Goal: Information Seeking & Learning: Learn about a topic

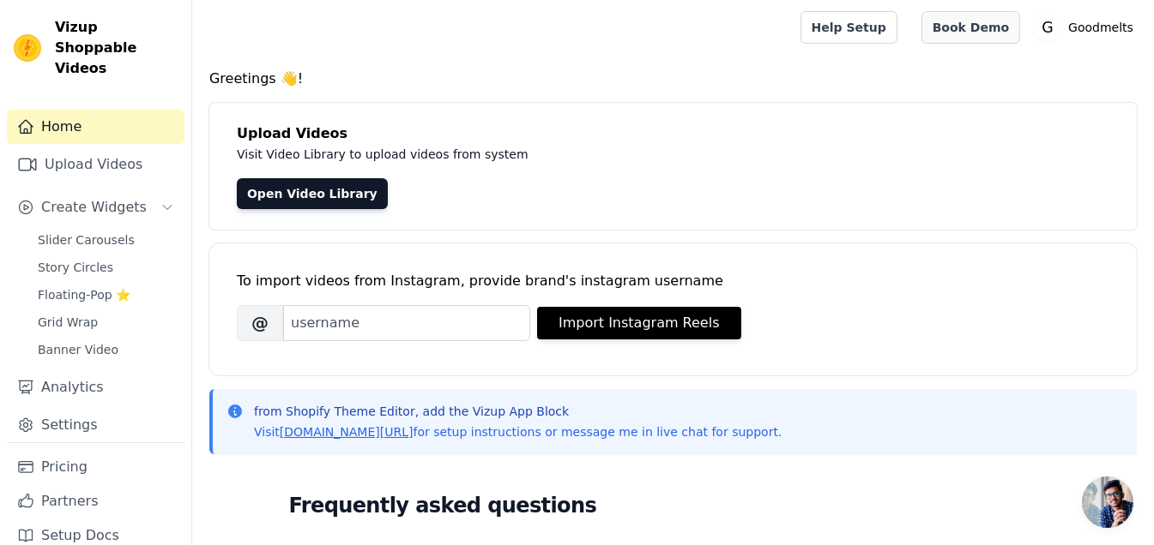
click at [949, 34] on link "Book Demo" at bounding box center [970, 27] width 99 height 33
click at [124, 148] on link "Upload Videos" at bounding box center [96, 165] width 178 height 34
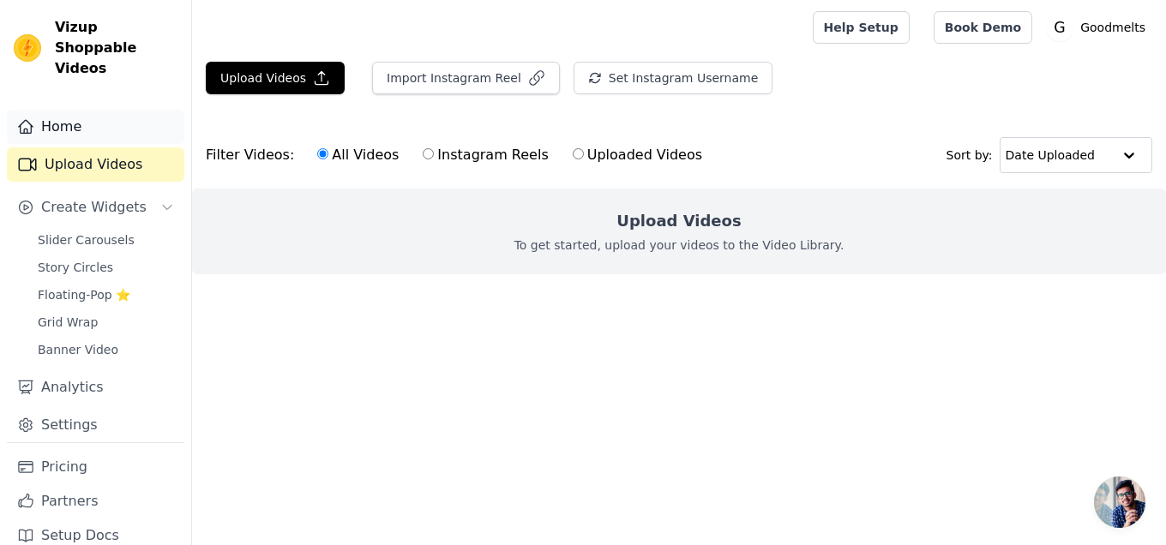
click at [87, 110] on link "Home" at bounding box center [96, 127] width 178 height 34
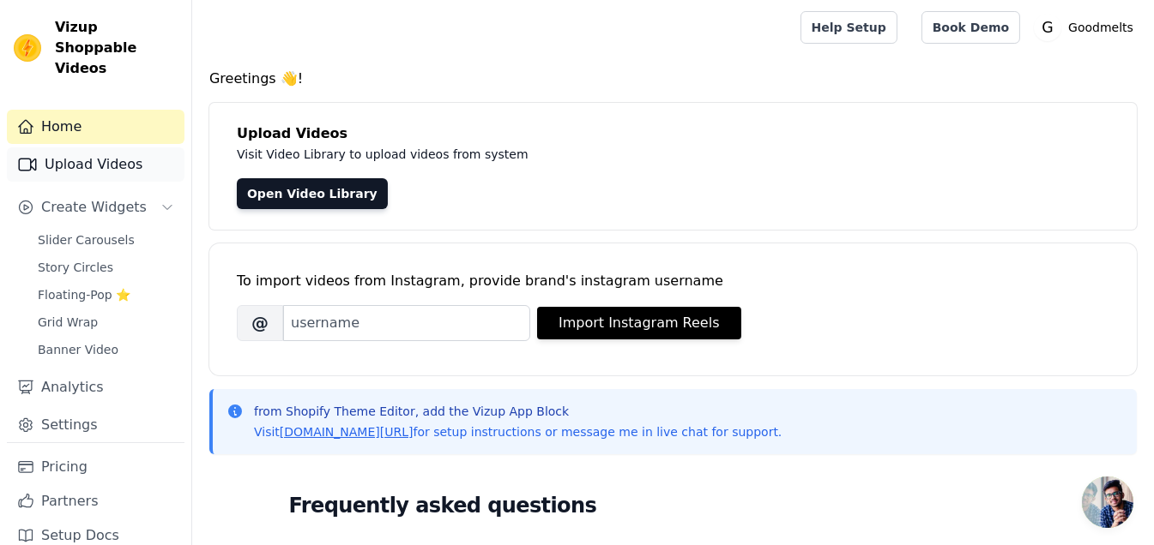
click at [93, 148] on link "Upload Videos" at bounding box center [96, 165] width 178 height 34
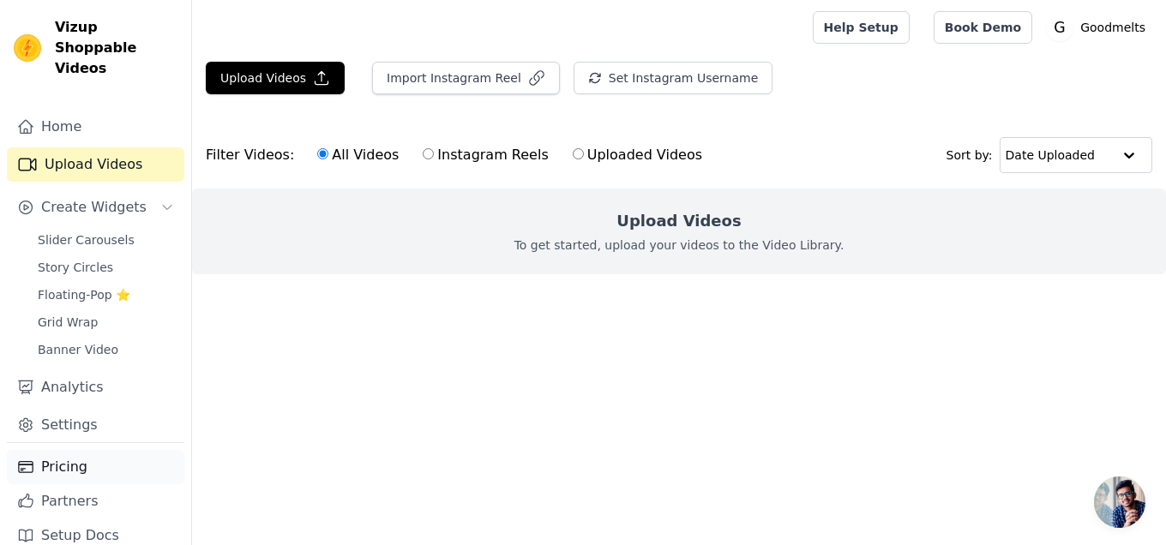
click at [87, 450] on link "Pricing" at bounding box center [96, 467] width 178 height 34
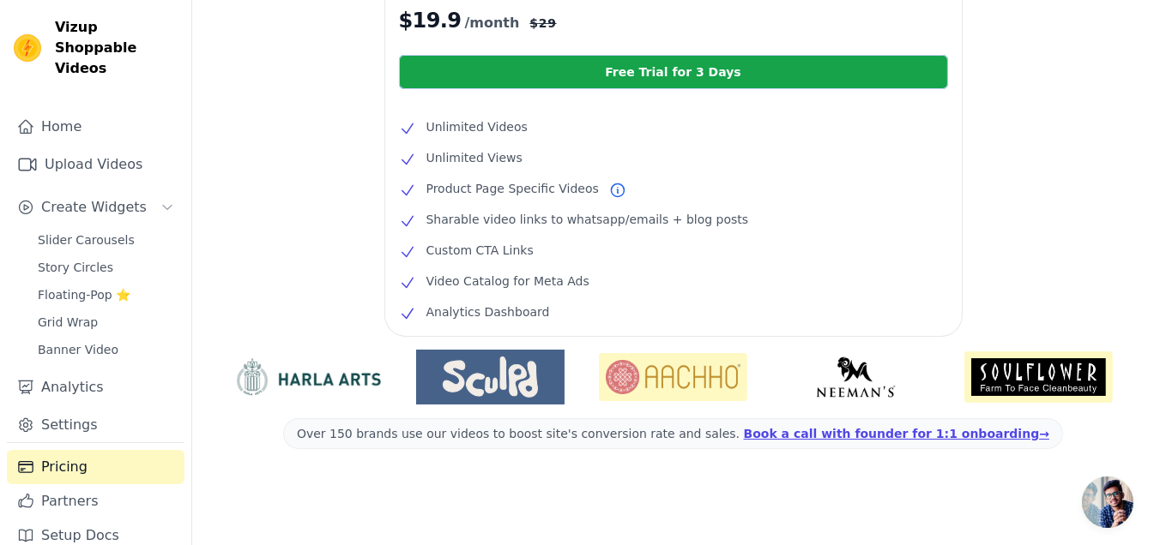
scroll to position [346, 0]
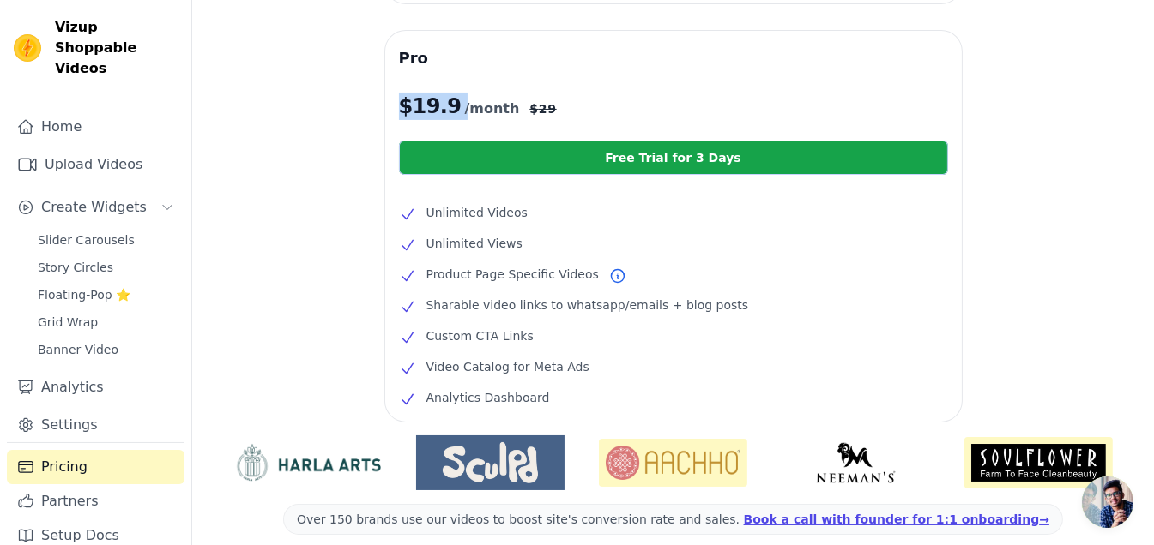
drag, startPoint x: 397, startPoint y: 107, endPoint x: 447, endPoint y: 107, distance: 49.7
click at [447, 107] on div "Pro $ 19.9 /month $ 29 Free Trial for 3 Days Unlimited Videos Unlimited Views P…" at bounding box center [673, 226] width 576 height 391
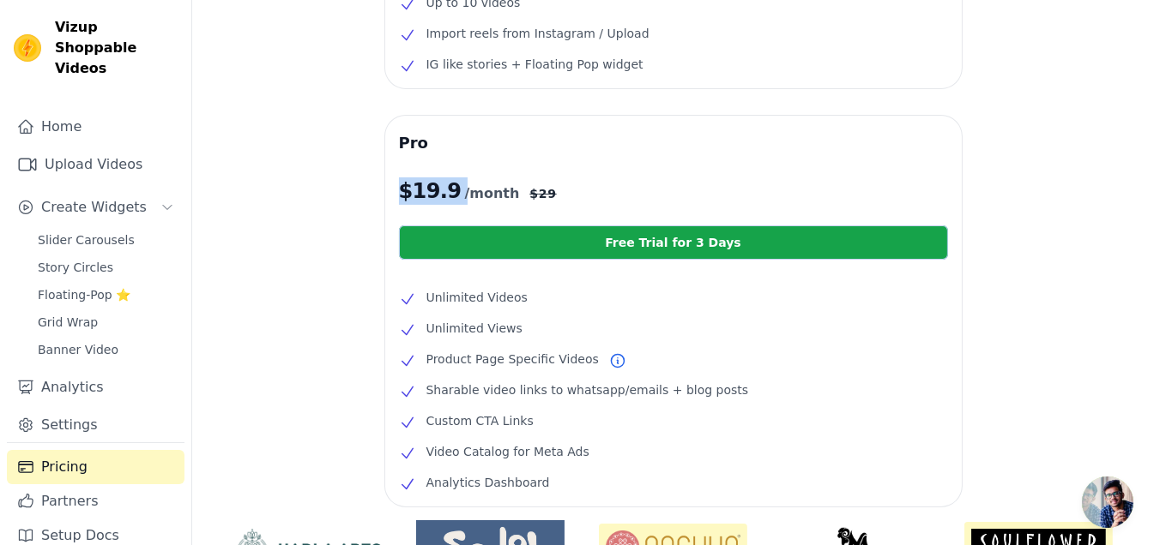
scroll to position [432, 0]
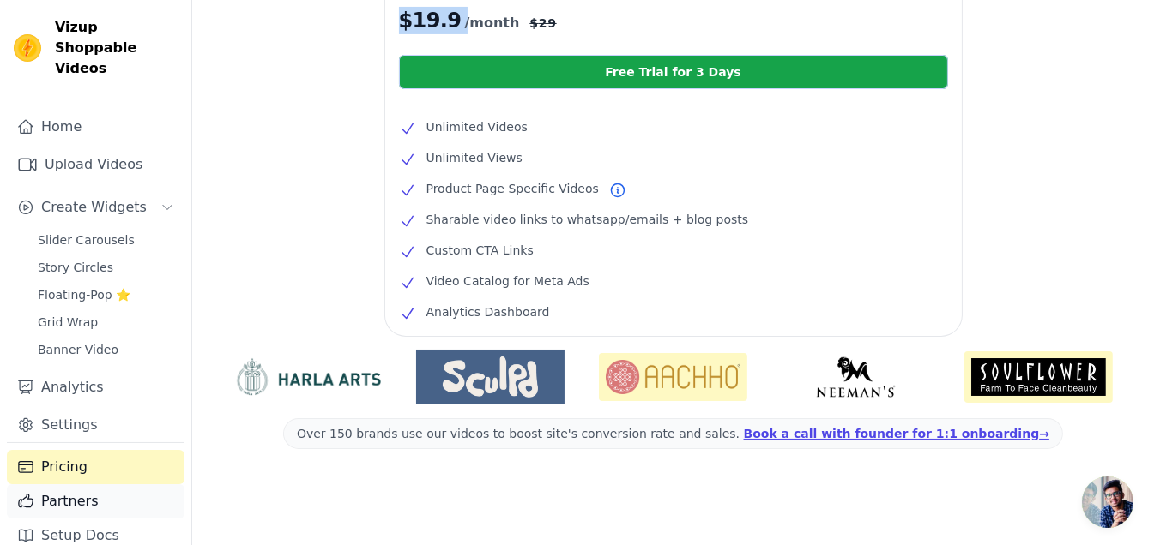
click at [85, 485] on link "Partners" at bounding box center [96, 502] width 178 height 34
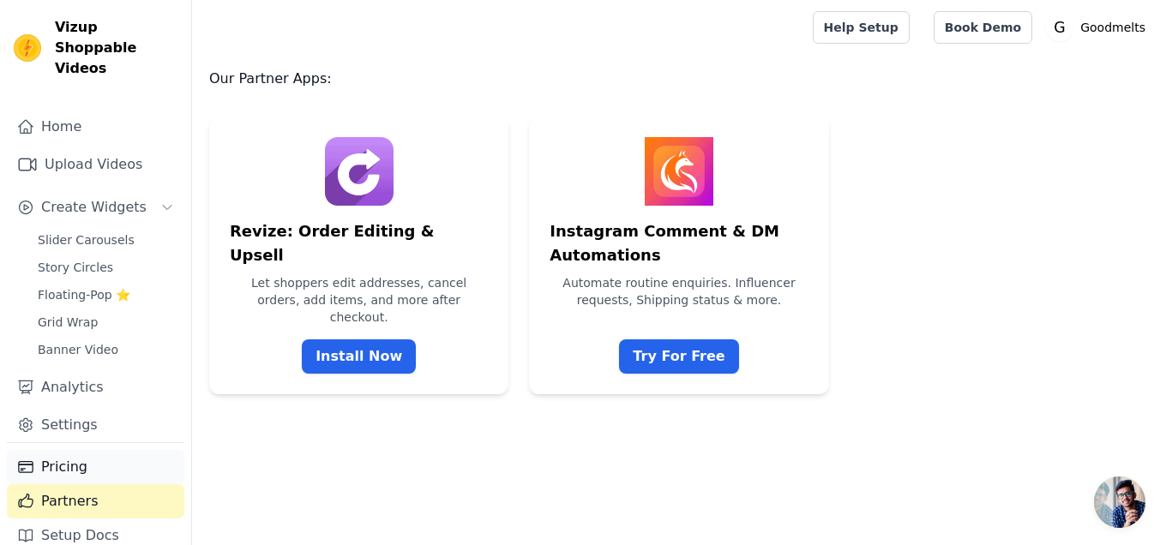
click at [76, 450] on link "Pricing" at bounding box center [96, 467] width 178 height 34
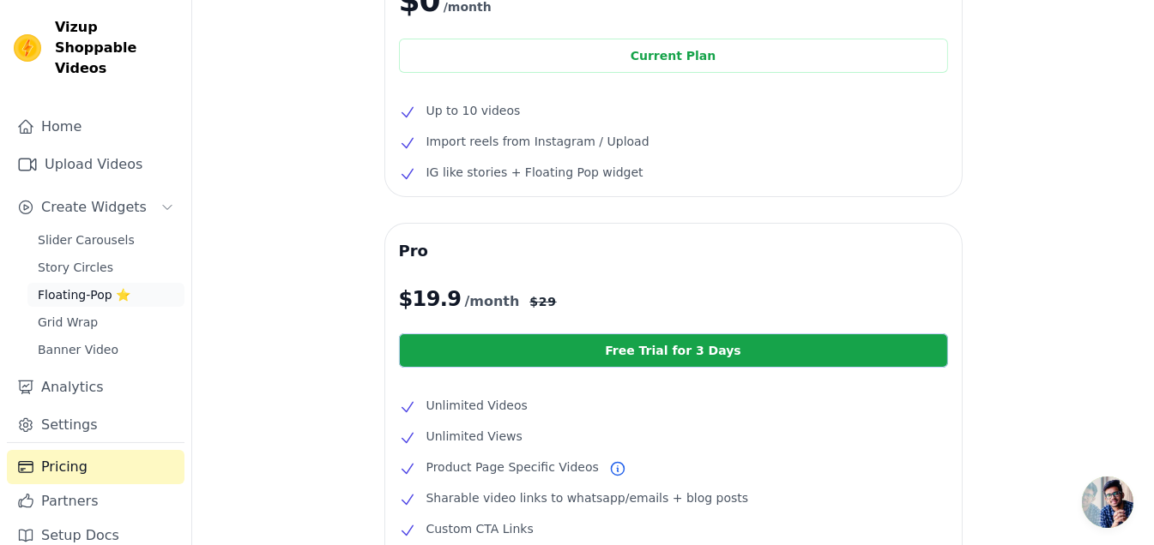
scroll to position [172, 0]
